Goal: Find specific page/section: Find specific page/section

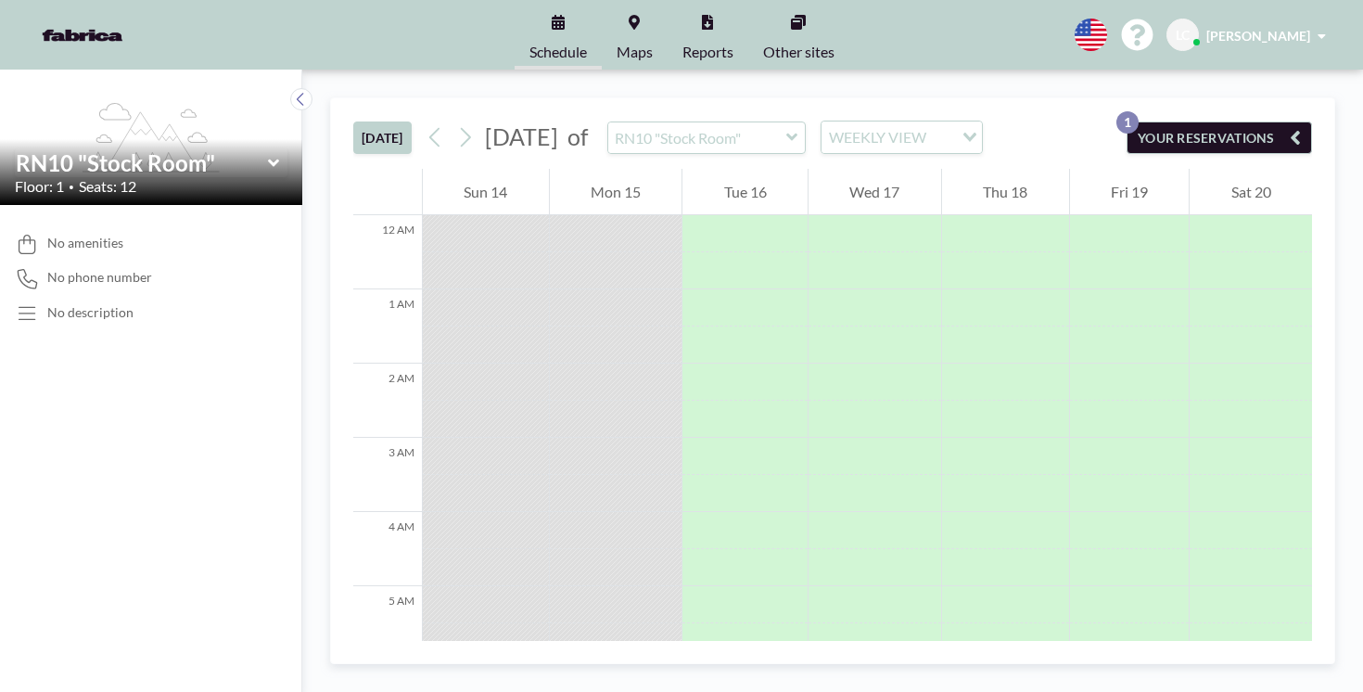
click at [654, 121] on div "RN10 "Stock Room"" at bounding box center [706, 137] width 199 height 32
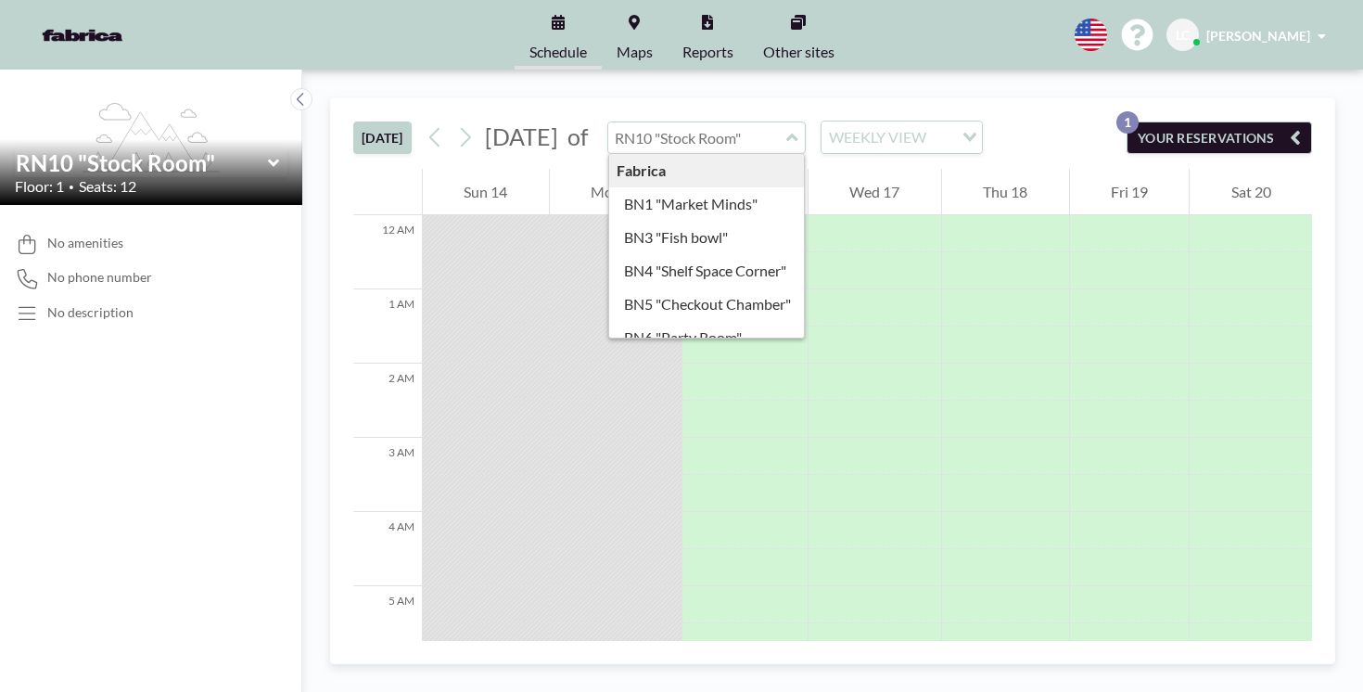
click at [652, 122] on input "text" at bounding box center [697, 137] width 178 height 31
type input "RN10 "Stock Room""
click at [662, 31] on link "Maps" at bounding box center [635, 35] width 66 height 70
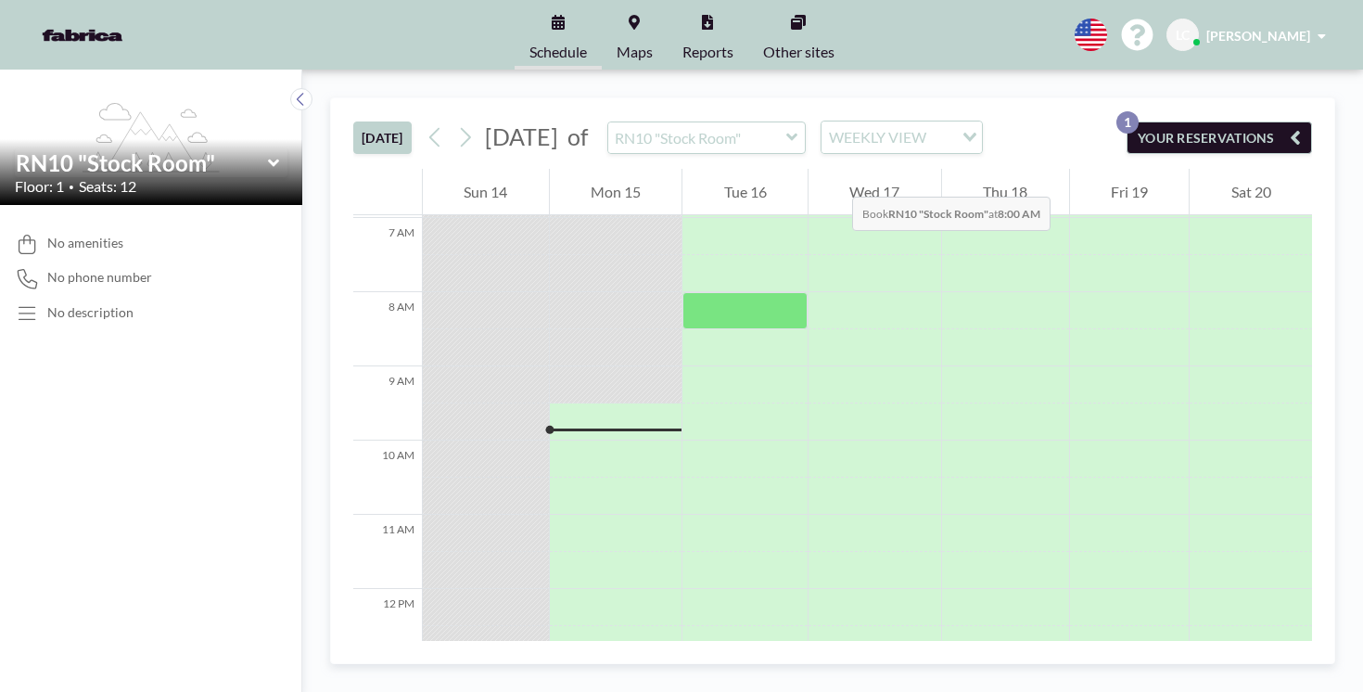
scroll to position [543, 0]
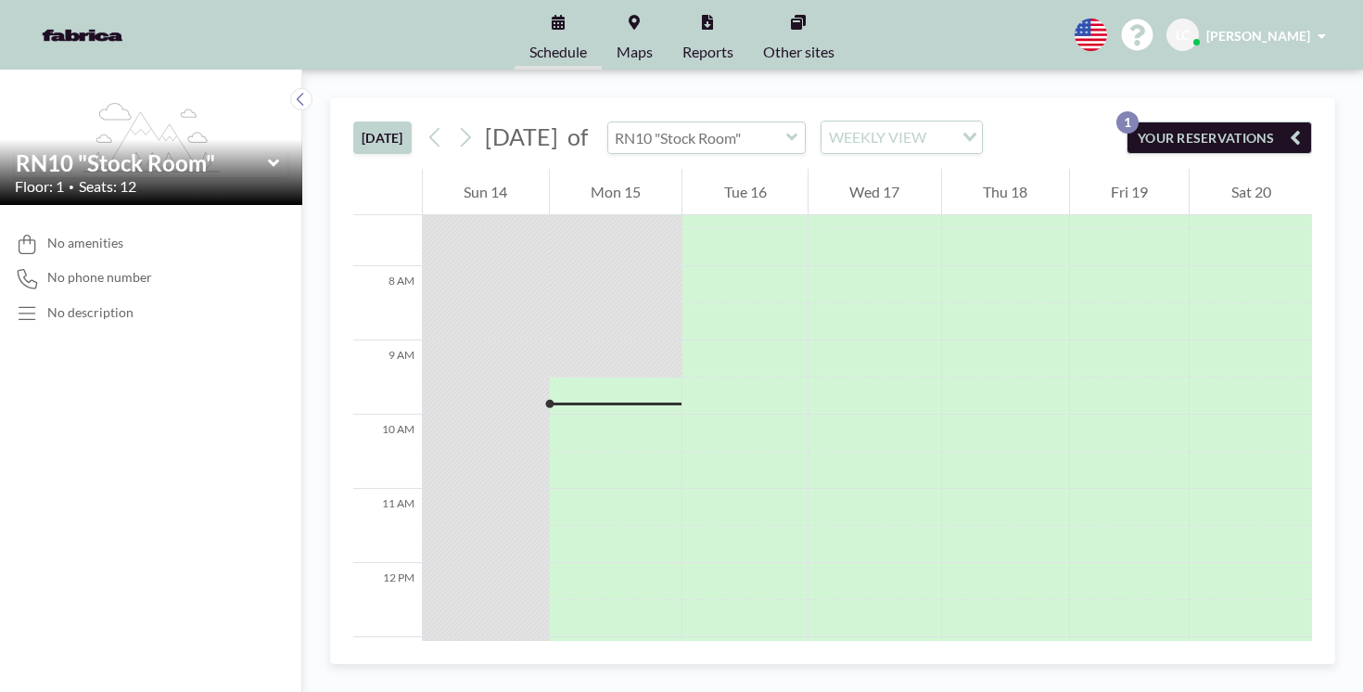
click at [676, 122] on input "text" at bounding box center [697, 137] width 178 height 31
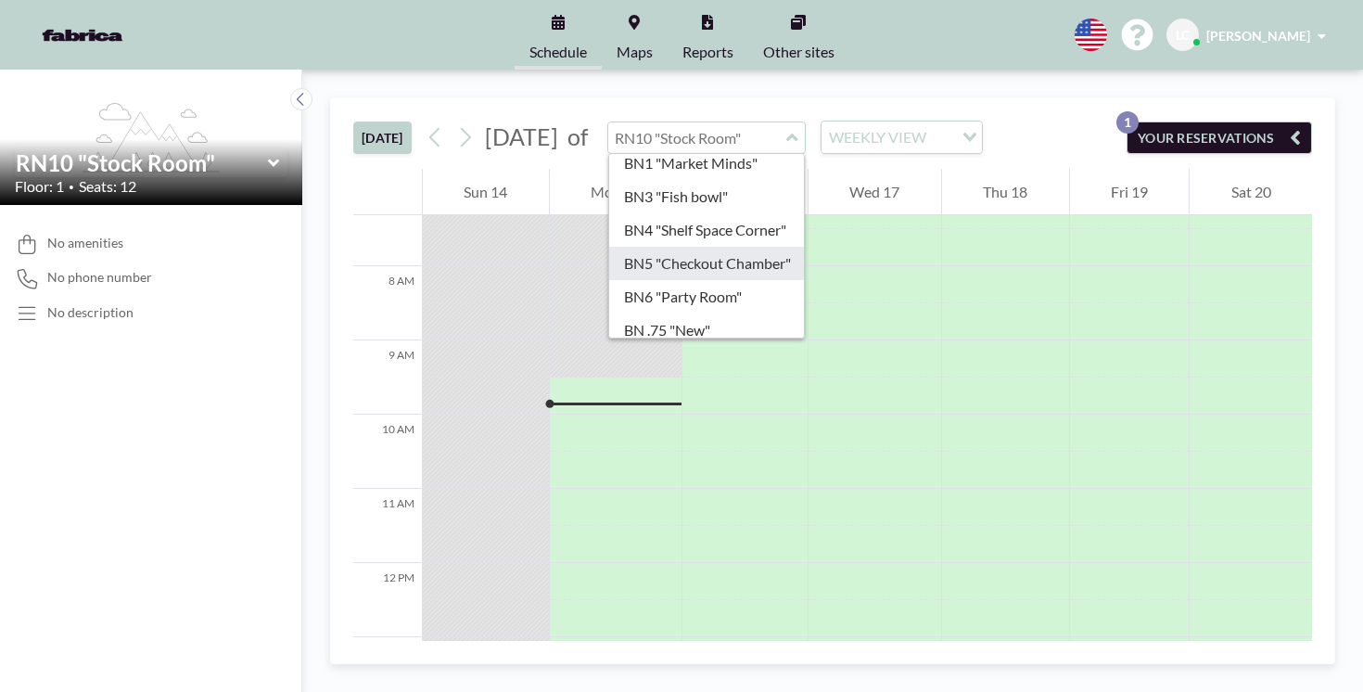
scroll to position [0, 0]
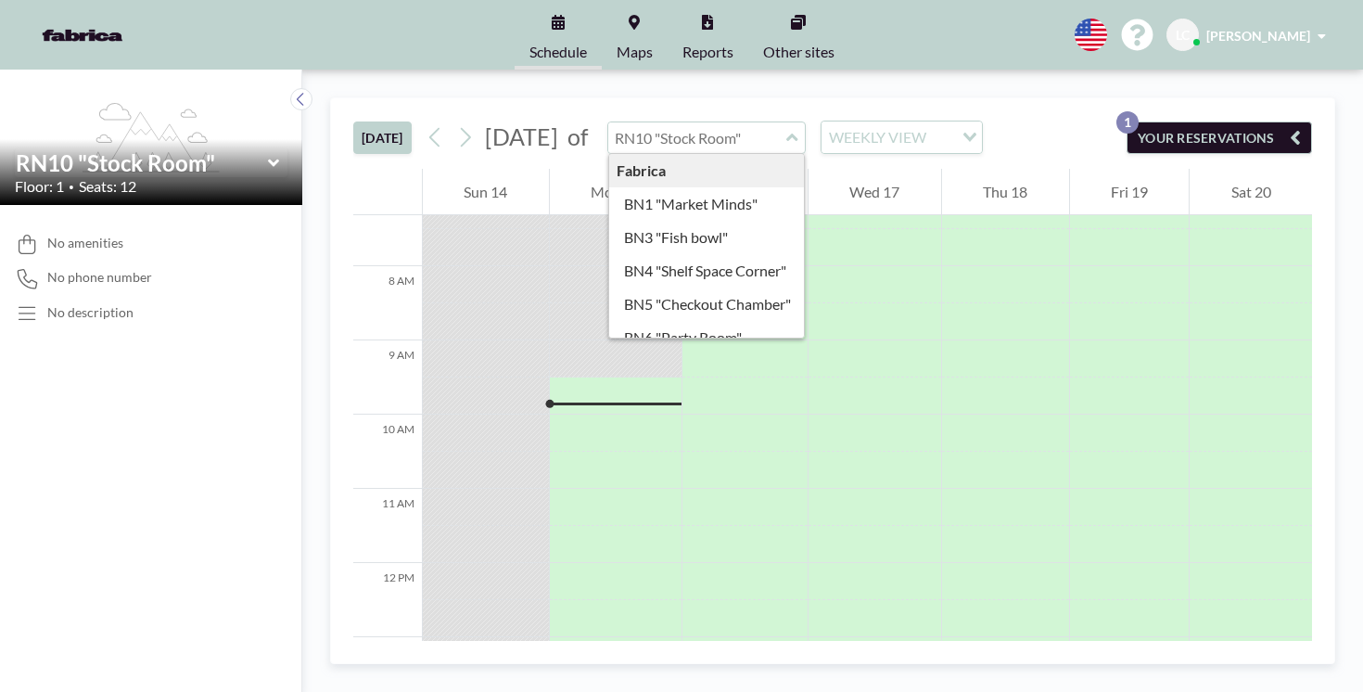
type input "RN10 "Stock Room""
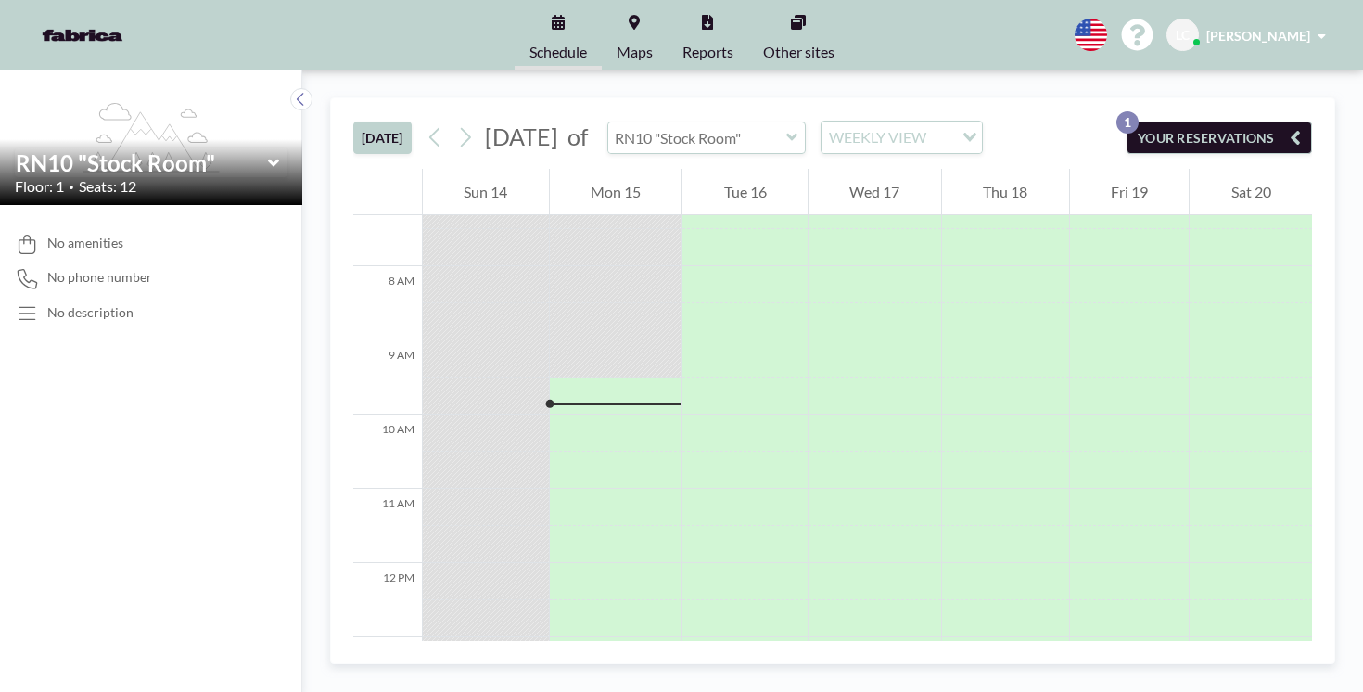
click at [639, 122] on input "text" at bounding box center [697, 137] width 178 height 31
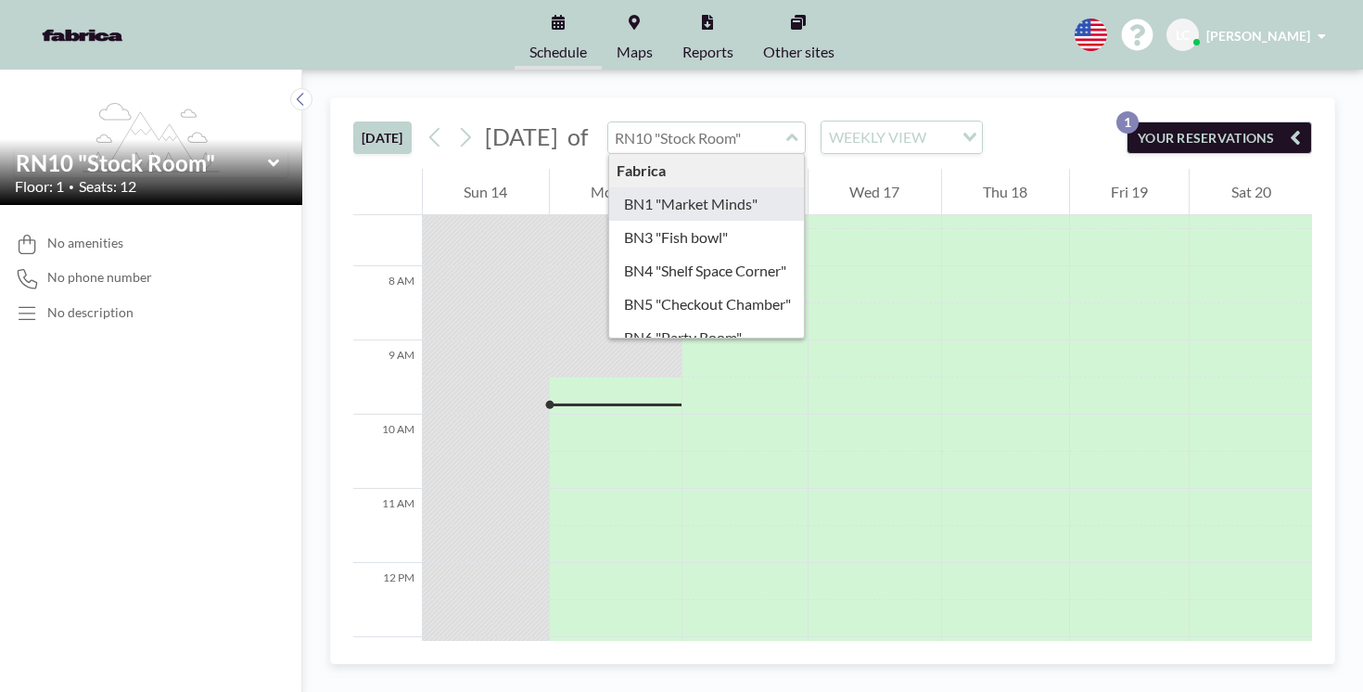
type input "BN1 "Market Minds""
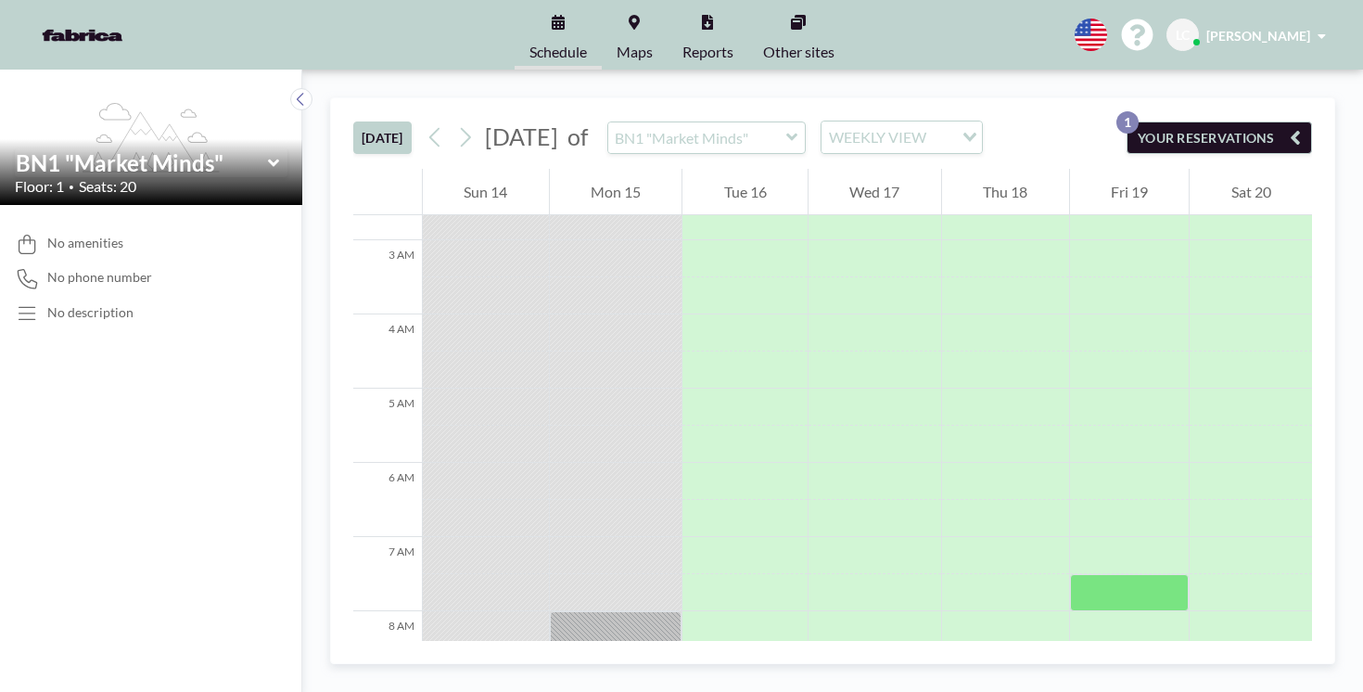
scroll to position [220, 0]
